Goal: Check status: Check status

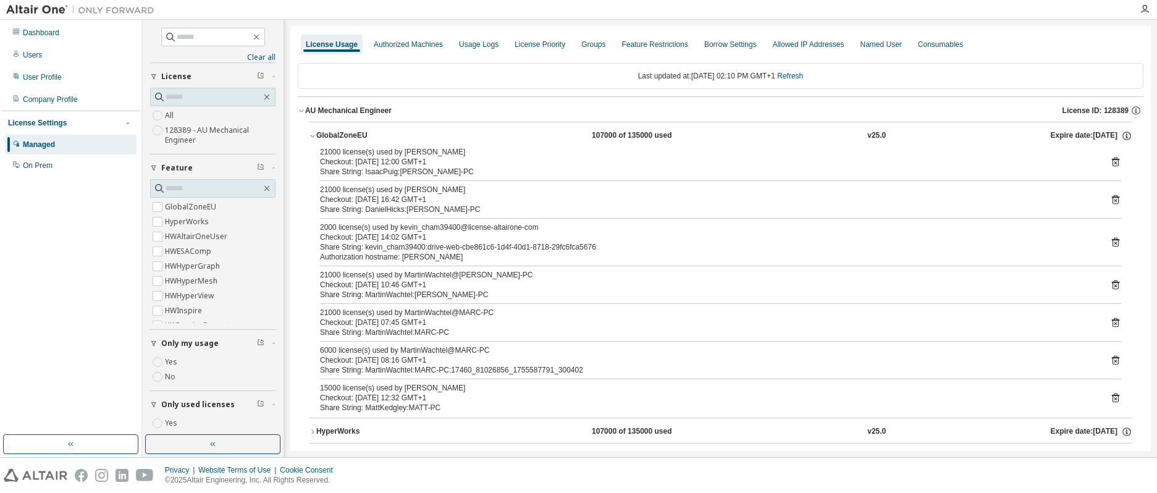
scroll to position [62, 0]
